Goal: Information Seeking & Learning: Find specific fact

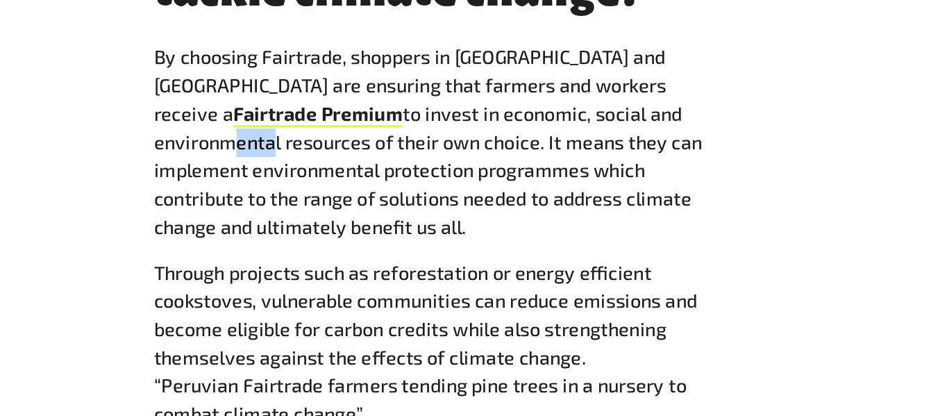
scroll to position [1592, 0]
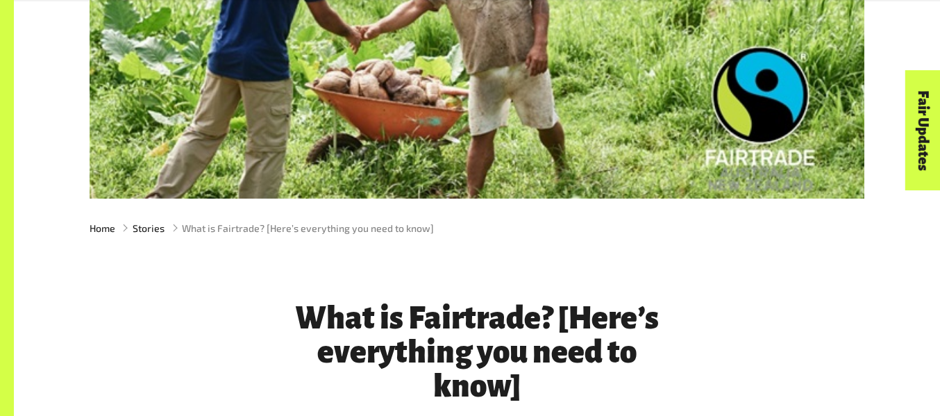
scroll to position [352, 0]
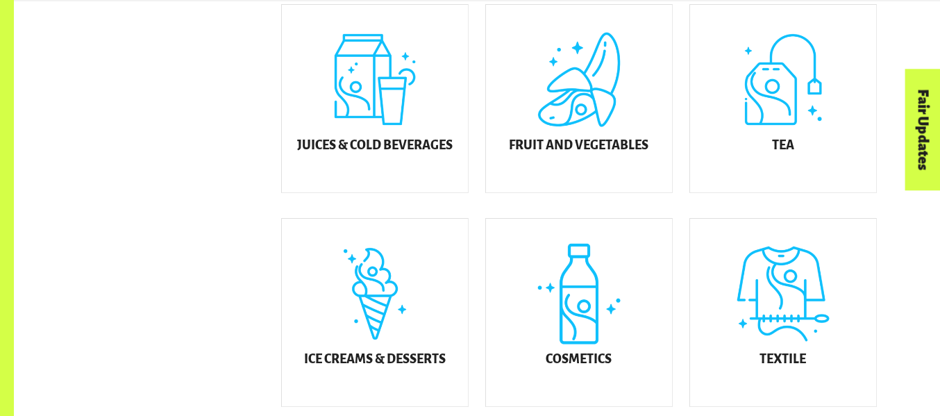
scroll to position [641, 0]
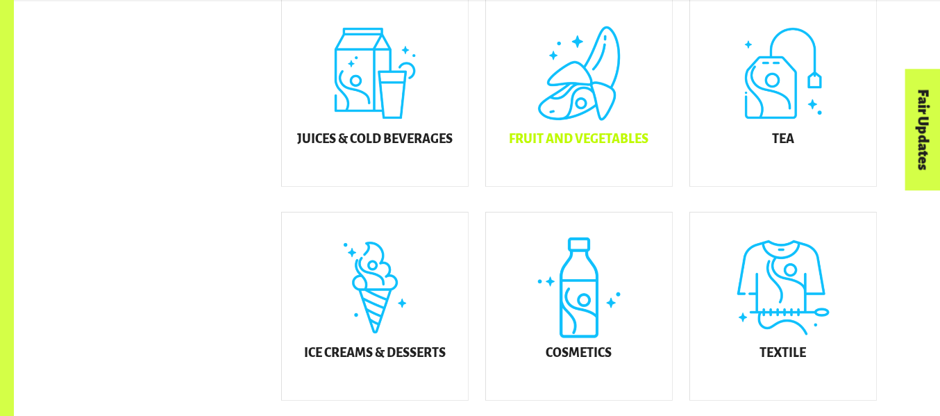
click at [598, 101] on div "Fruit and Vegetables" at bounding box center [579, 92] width 186 height 187
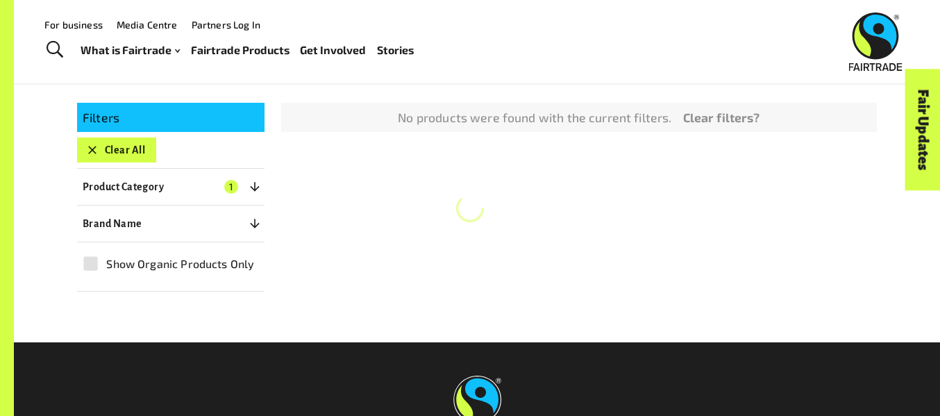
scroll to position [227, 0]
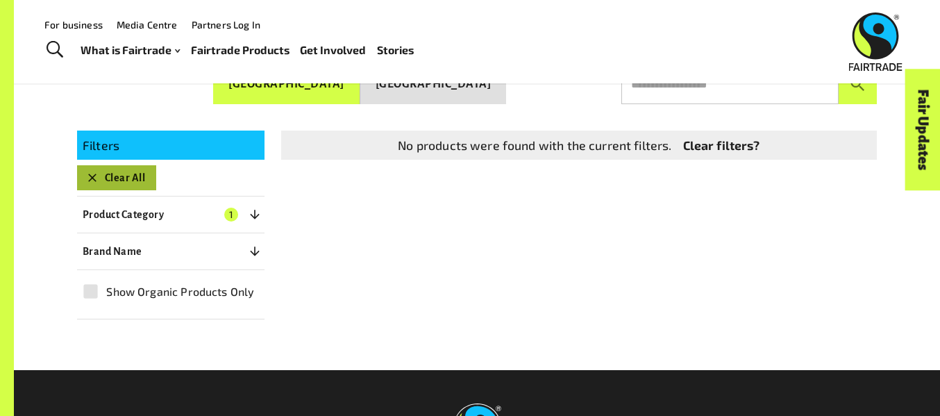
click at [89, 174] on icon "button" at bounding box center [92, 178] width 8 height 8
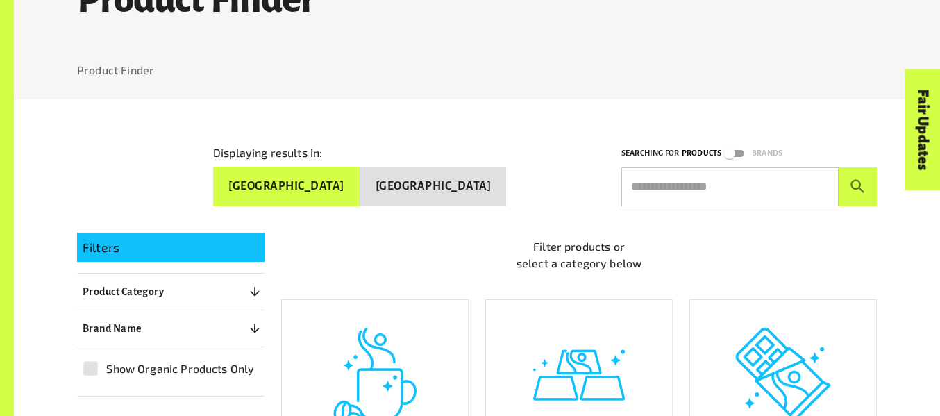
scroll to position [132, 0]
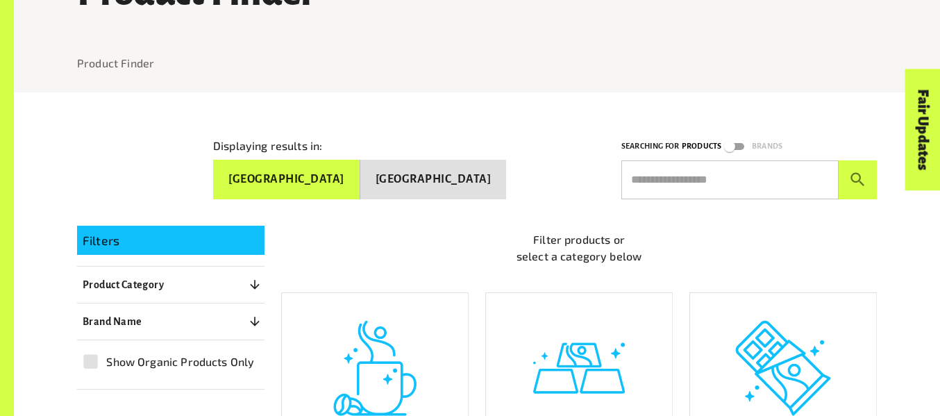
click at [689, 174] on input "text" at bounding box center [729, 179] width 217 height 39
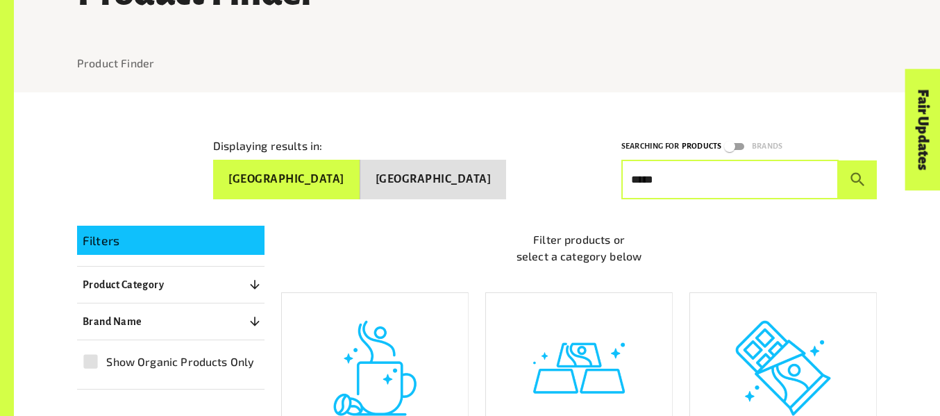
type input "*****"
click at [839, 160] on button "submit" at bounding box center [858, 179] width 38 height 39
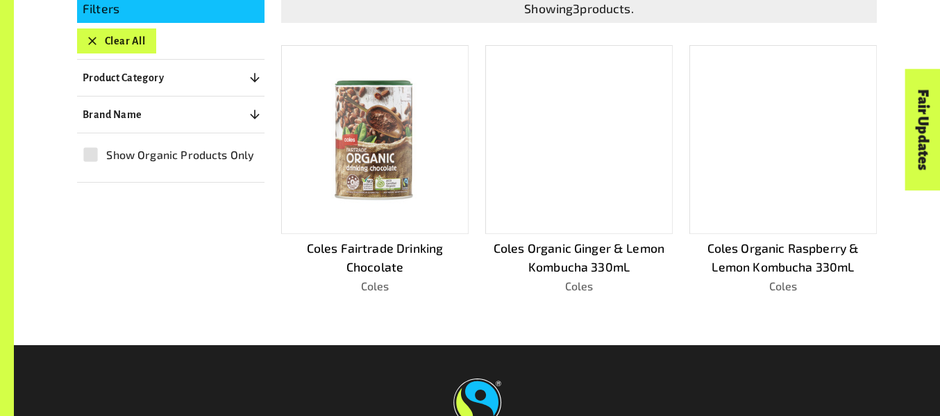
scroll to position [365, 0]
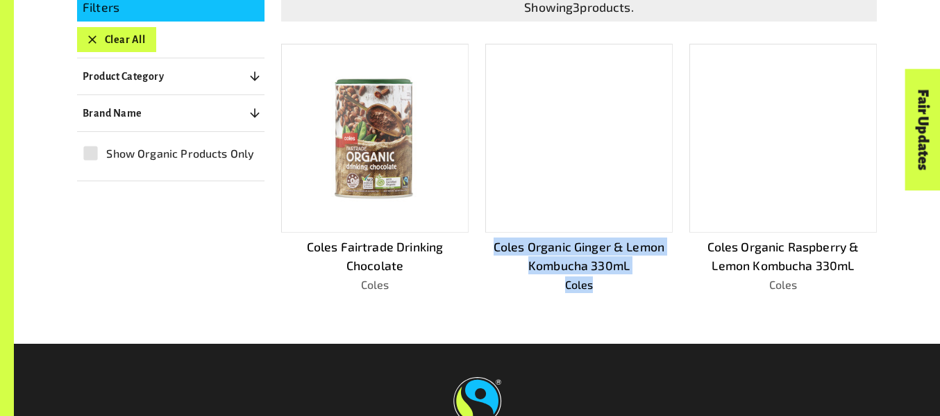
click at [592, 166] on div at bounding box center [578, 138] width 187 height 189
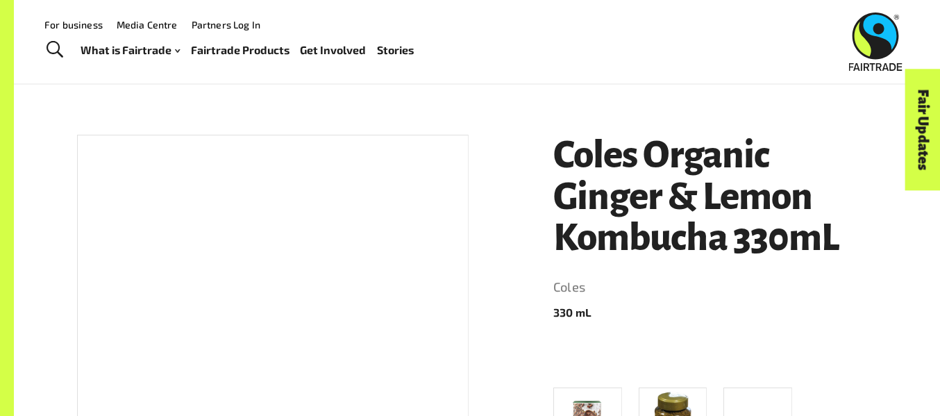
scroll to position [142, 0]
